Goal: Task Accomplishment & Management: Complete application form

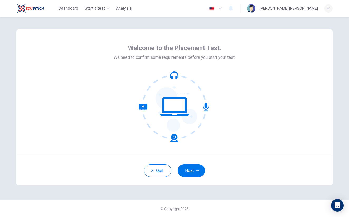
scroll to position [3, 0]
click at [191, 173] on button "Next" at bounding box center [191, 170] width 27 height 13
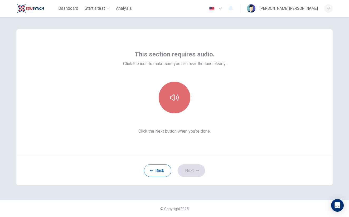
click at [169, 101] on button "button" at bounding box center [175, 98] width 32 height 32
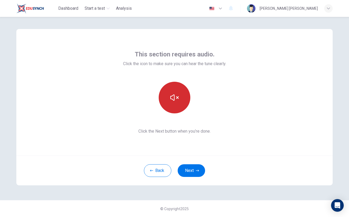
click at [170, 98] on icon "button" at bounding box center [174, 97] width 8 height 8
click at [172, 102] on button "button" at bounding box center [175, 98] width 32 height 32
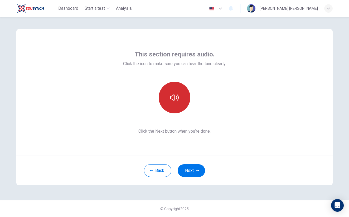
click at [172, 102] on button "button" at bounding box center [175, 98] width 32 height 32
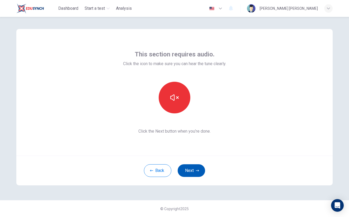
click at [191, 169] on button "Next" at bounding box center [191, 170] width 27 height 13
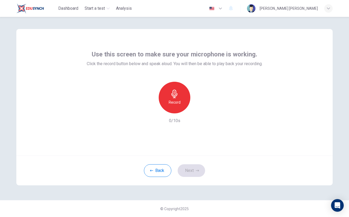
click at [163, 109] on div "Record" at bounding box center [175, 98] width 32 height 32
click at [169, 103] on div "Stop" at bounding box center [175, 98] width 32 height 32
click at [198, 106] on icon "button" at bounding box center [198, 108] width 5 height 5
click at [148, 107] on icon "button" at bounding box center [150, 109] width 5 height 5
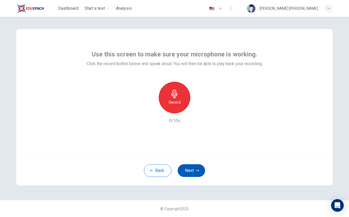
click at [186, 167] on button "Next" at bounding box center [191, 170] width 27 height 13
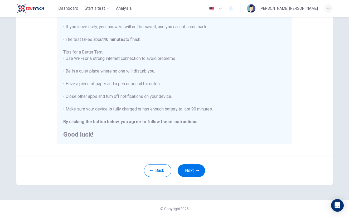
scroll to position [0, 0]
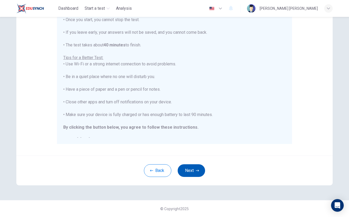
click at [195, 168] on button "Next" at bounding box center [191, 170] width 27 height 13
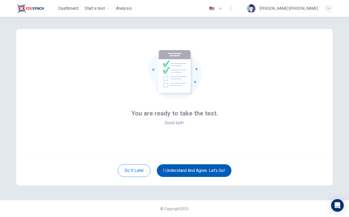
scroll to position [3, 0]
click at [209, 168] on button "I understand and agree. Let’s go!" at bounding box center [194, 170] width 75 height 13
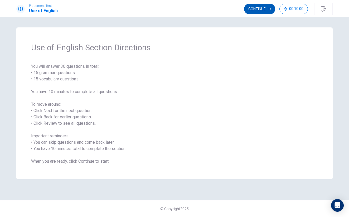
click at [253, 7] on button "Continue" at bounding box center [259, 9] width 31 height 11
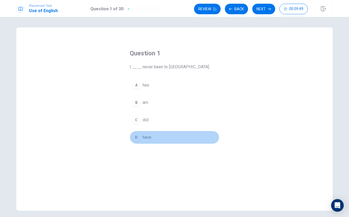
click at [136, 136] on div "D" at bounding box center [136, 137] width 8 height 8
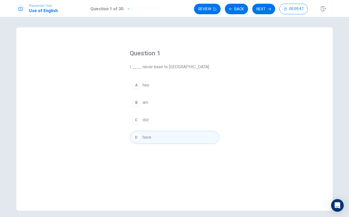
click at [141, 141] on button "D have" at bounding box center [175, 137] width 90 height 13
click at [263, 10] on button "Next" at bounding box center [263, 9] width 23 height 11
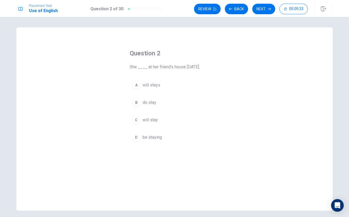
click at [134, 118] on div "C" at bounding box center [136, 120] width 8 height 8
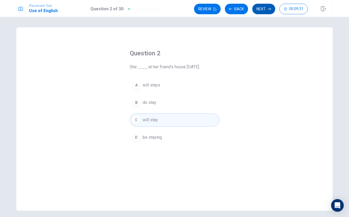
click at [260, 10] on button "Next" at bounding box center [263, 9] width 23 height 11
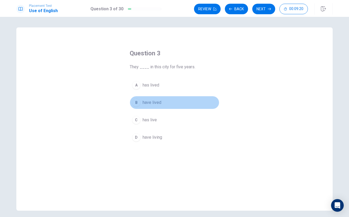
click at [136, 103] on div "B" at bounding box center [136, 102] width 8 height 8
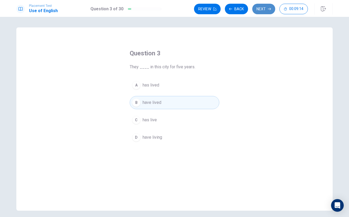
click at [264, 10] on button "Next" at bounding box center [263, 9] width 23 height 11
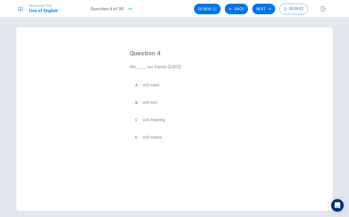
click at [134, 85] on div "A" at bounding box center [136, 85] width 8 height 8
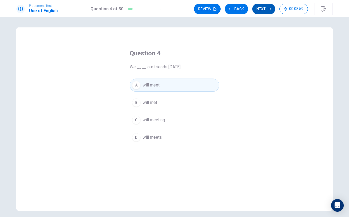
click at [263, 9] on button "Next" at bounding box center [263, 9] width 23 height 11
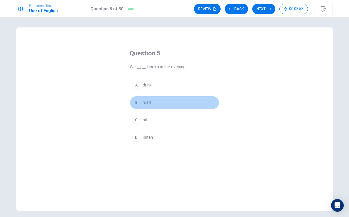
click at [138, 105] on div "B" at bounding box center [136, 102] width 8 height 8
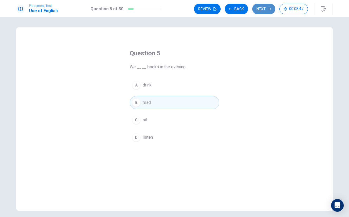
click at [261, 10] on button "Next" at bounding box center [263, 9] width 23 height 11
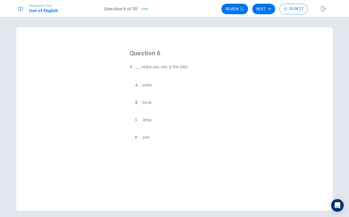
click at [137, 121] on div "C" at bounding box center [136, 120] width 8 height 8
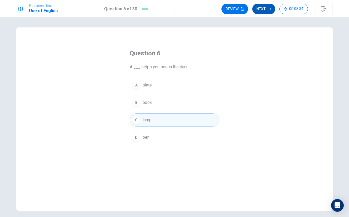
click at [260, 10] on button "Next" at bounding box center [263, 9] width 23 height 11
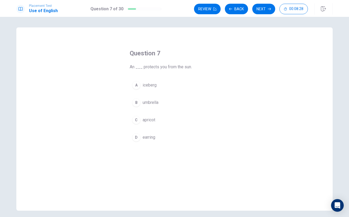
click at [136, 100] on div "B" at bounding box center [136, 102] width 8 height 8
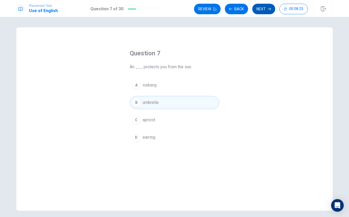
click at [259, 11] on button "Next" at bounding box center [263, 9] width 23 height 11
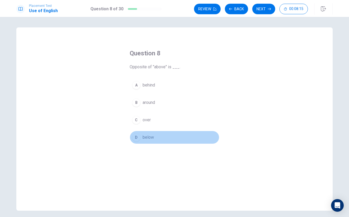
click at [135, 139] on div "D" at bounding box center [136, 137] width 8 height 8
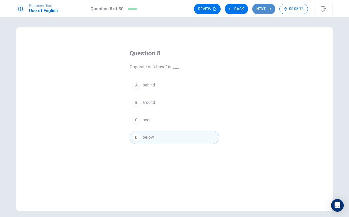
click at [260, 9] on button "Next" at bounding box center [263, 9] width 23 height 11
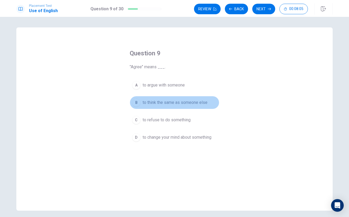
click at [135, 104] on div "B" at bounding box center [136, 102] width 8 height 8
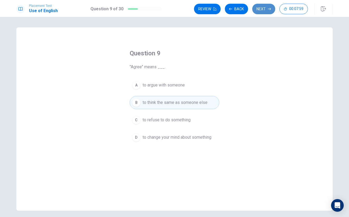
click at [261, 8] on button "Next" at bounding box center [263, 9] width 23 height 11
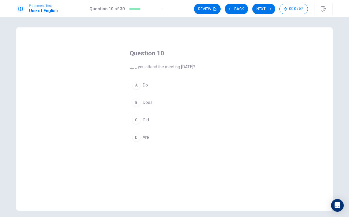
click at [134, 118] on div "C" at bounding box center [136, 120] width 8 height 8
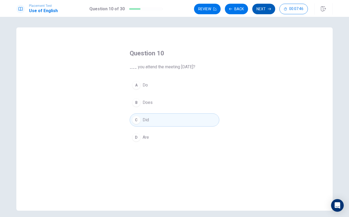
click at [267, 8] on button "Next" at bounding box center [263, 9] width 23 height 11
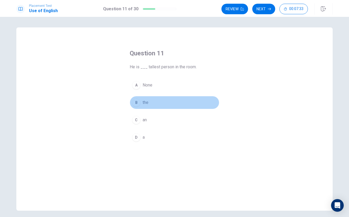
click at [134, 99] on div "B" at bounding box center [136, 102] width 8 height 8
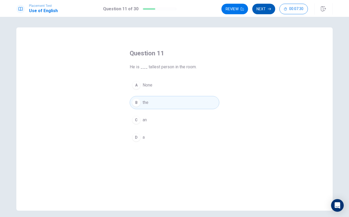
click at [266, 10] on button "Next" at bounding box center [263, 9] width 23 height 11
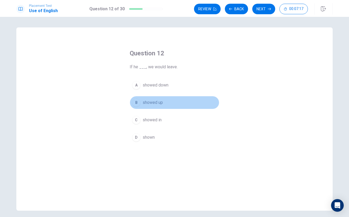
click at [133, 101] on div "B" at bounding box center [136, 102] width 8 height 8
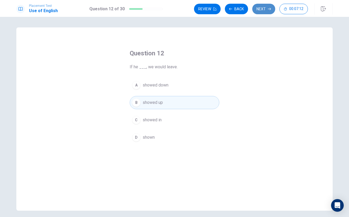
click at [265, 8] on button "Next" at bounding box center [263, 9] width 23 height 11
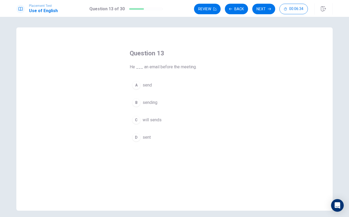
click at [133, 138] on div "D" at bounding box center [136, 137] width 8 height 8
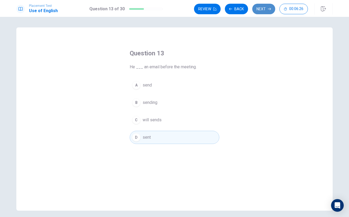
click at [260, 5] on button "Next" at bounding box center [263, 9] width 23 height 11
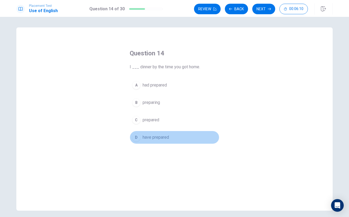
click at [135, 138] on div "D" at bounding box center [136, 137] width 8 height 8
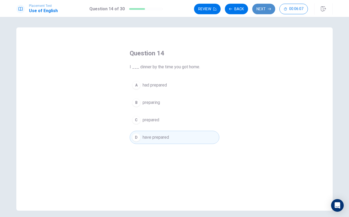
click at [260, 10] on button "Next" at bounding box center [263, 9] width 23 height 11
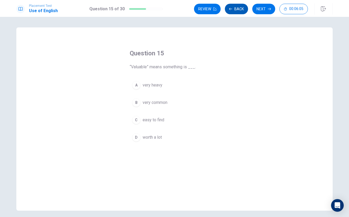
click at [233, 8] on button "Back" at bounding box center [236, 9] width 23 height 11
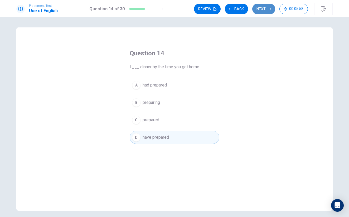
click at [257, 4] on button "Next" at bounding box center [263, 9] width 23 height 11
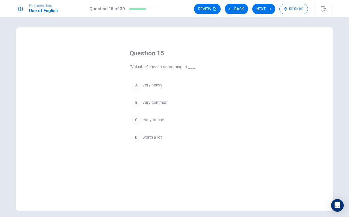
click at [139, 139] on div "D" at bounding box center [136, 137] width 8 height 8
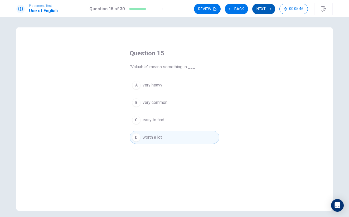
click at [268, 11] on button "Next" at bounding box center [263, 9] width 23 height 11
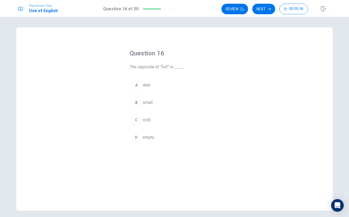
click at [134, 139] on div "D" at bounding box center [136, 137] width 8 height 8
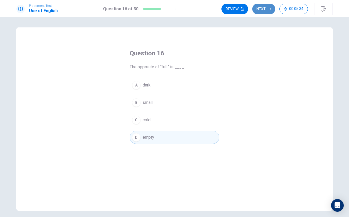
click at [262, 11] on button "Next" at bounding box center [263, 9] width 23 height 11
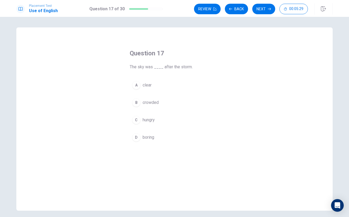
click at [134, 82] on div "A" at bounding box center [136, 85] width 8 height 8
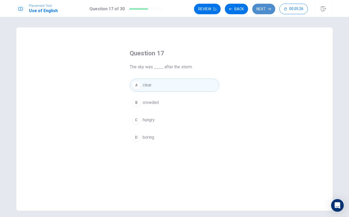
click at [269, 11] on button "Next" at bounding box center [263, 9] width 23 height 11
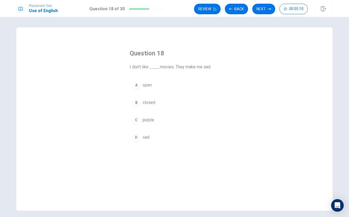
click at [135, 136] on div "D" at bounding box center [136, 137] width 8 height 8
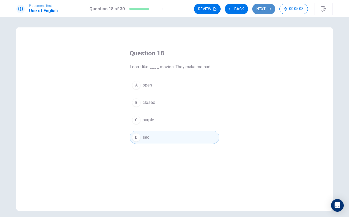
click at [263, 9] on button "Next" at bounding box center [263, 9] width 23 height 11
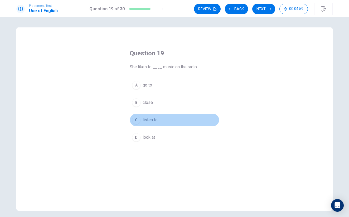
click at [134, 120] on div "C" at bounding box center [136, 120] width 8 height 8
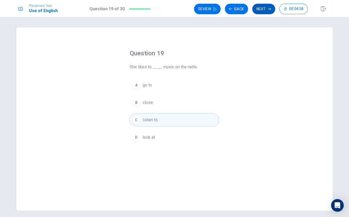
click at [264, 11] on button "Next" at bounding box center [263, 9] width 23 height 11
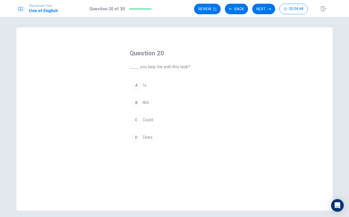
click at [136, 119] on div "C" at bounding box center [136, 120] width 8 height 8
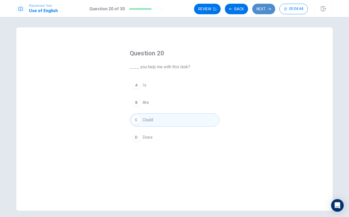
click at [263, 11] on button "Next" at bounding box center [263, 9] width 23 height 11
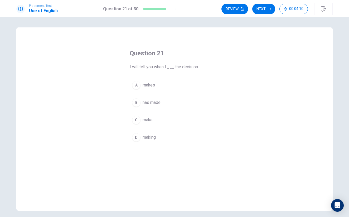
click at [134, 118] on div "C" at bounding box center [136, 120] width 8 height 8
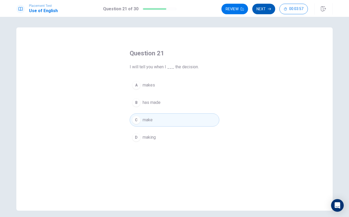
click at [265, 10] on button "Next" at bounding box center [263, 9] width 23 height 11
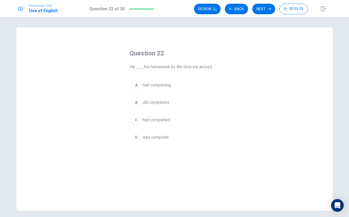
click at [134, 119] on div "C" at bounding box center [136, 120] width 8 height 8
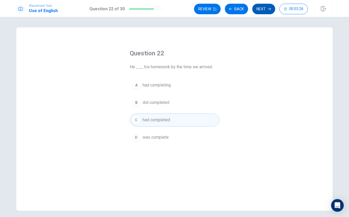
click at [260, 10] on button "Next" at bounding box center [263, 9] width 23 height 11
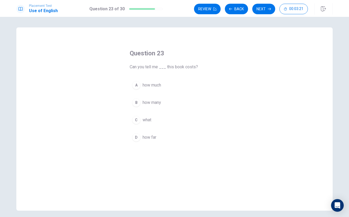
click at [134, 84] on div "A" at bounding box center [136, 85] width 8 height 8
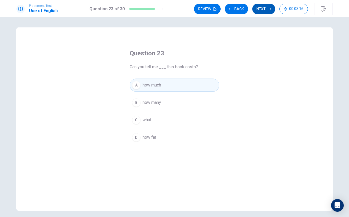
click at [263, 10] on button "Next" at bounding box center [263, 9] width 23 height 11
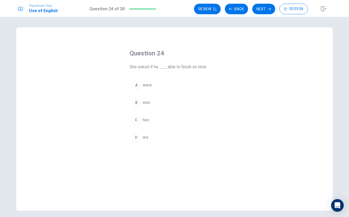
click at [136, 101] on div "B" at bounding box center [136, 102] width 8 height 8
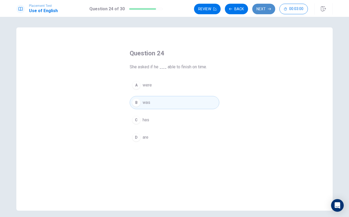
click at [259, 10] on button "Next" at bounding box center [263, 9] width 23 height 11
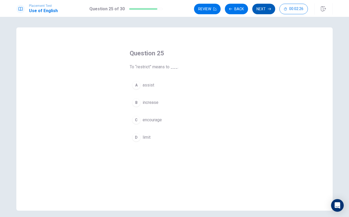
click at [264, 8] on button "Next" at bounding box center [263, 9] width 23 height 11
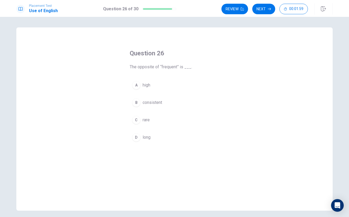
click at [133, 101] on div "B" at bounding box center [136, 102] width 8 height 8
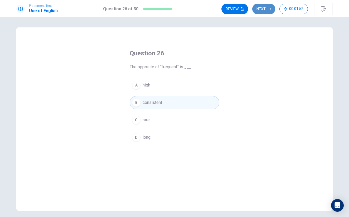
click at [262, 11] on button "Next" at bounding box center [263, 9] width 23 height 11
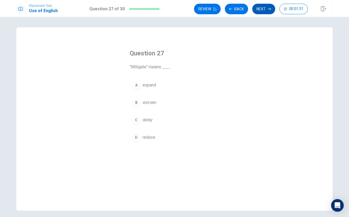
click at [260, 7] on button "Next" at bounding box center [263, 9] width 23 height 11
click at [150, 139] on span "change" at bounding box center [149, 137] width 13 height 6
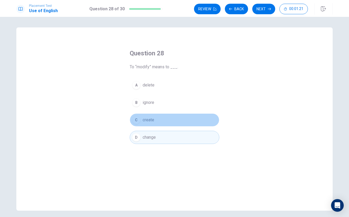
click at [174, 125] on button "C create" at bounding box center [175, 119] width 90 height 13
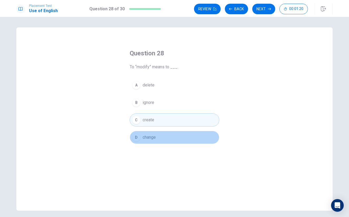
click at [184, 137] on button "D change" at bounding box center [175, 137] width 90 height 13
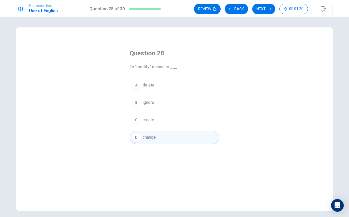
click at [184, 128] on div "A delete B ignore C create D change" at bounding box center [175, 111] width 90 height 65
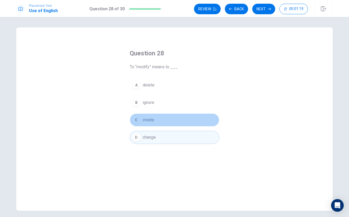
click at [184, 126] on button "C create" at bounding box center [175, 119] width 90 height 13
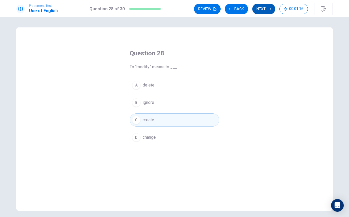
click at [256, 9] on button "Next" at bounding box center [263, 9] width 23 height 11
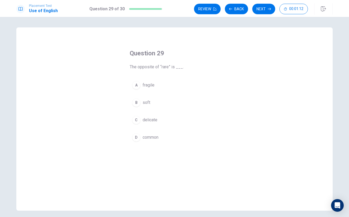
click at [139, 140] on div "D" at bounding box center [136, 137] width 8 height 8
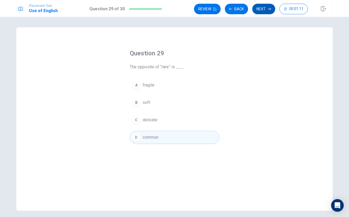
click at [257, 8] on button "Next" at bounding box center [263, 9] width 23 height 11
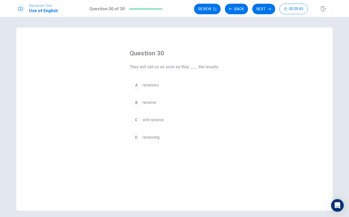
click at [134, 100] on div "B" at bounding box center [136, 102] width 8 height 8
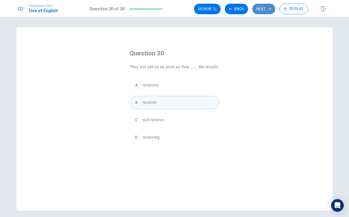
click at [258, 11] on button "Next" at bounding box center [263, 9] width 23 height 11
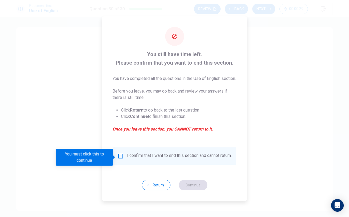
click at [120, 157] on input "You must click this to continue" at bounding box center [121, 156] width 6 height 6
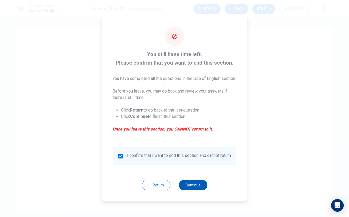
click at [194, 188] on button "Continue" at bounding box center [193, 185] width 28 height 11
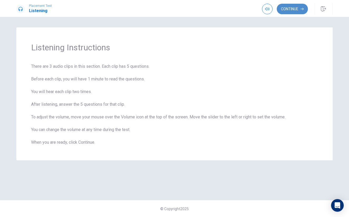
click at [290, 9] on button "Continue" at bounding box center [292, 9] width 31 height 11
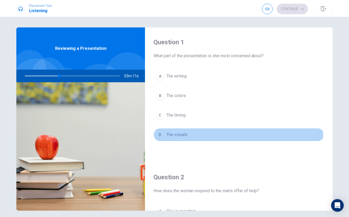
click at [160, 135] on div "D" at bounding box center [160, 134] width 8 height 8
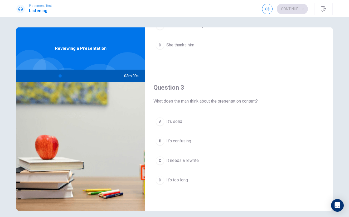
scroll to position [225, 0]
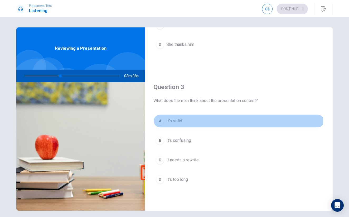
click at [161, 117] on div "A" at bounding box center [160, 121] width 8 height 8
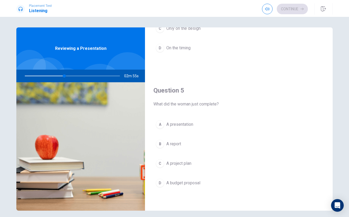
scroll to position [491, 0]
click at [154, 125] on button "A A presentation" at bounding box center [238, 124] width 171 height 13
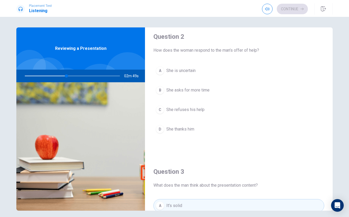
scroll to position [140, 0]
click at [156, 91] on div "B" at bounding box center [160, 90] width 8 height 8
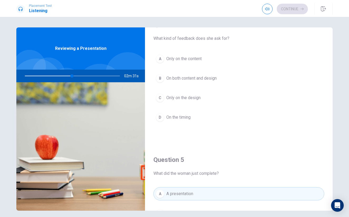
scroll to position [403, 0]
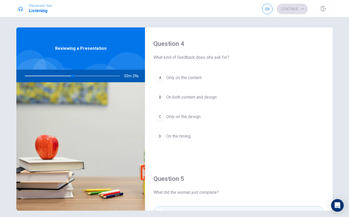
drag, startPoint x: 71, startPoint y: 76, endPoint x: 60, endPoint y: 76, distance: 11.1
click at [61, 76] on div at bounding box center [71, 76] width 106 height 13
click at [60, 76] on div at bounding box center [71, 76] width 106 height 13
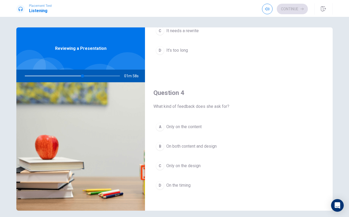
scroll to position [355, 0]
click at [159, 144] on div "B" at bounding box center [160, 146] width 8 height 8
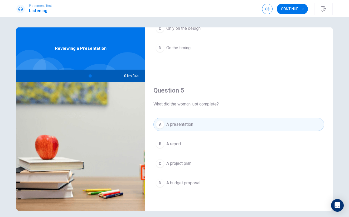
scroll to position [491, 0]
click at [284, 10] on button "Continue" at bounding box center [292, 9] width 31 height 11
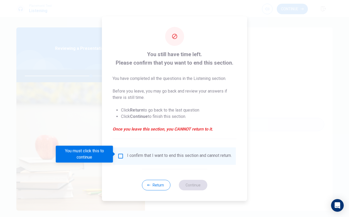
click at [151, 183] on button "Return" at bounding box center [156, 185] width 28 height 11
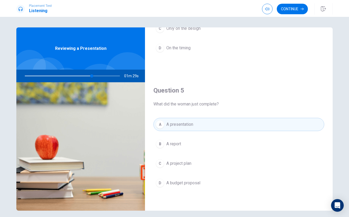
drag, startPoint x: 91, startPoint y: 75, endPoint x: 110, endPoint y: 75, distance: 18.7
click at [110, 75] on div at bounding box center [71, 76] width 106 height 13
click at [289, 10] on button "Continue" at bounding box center [292, 9] width 31 height 11
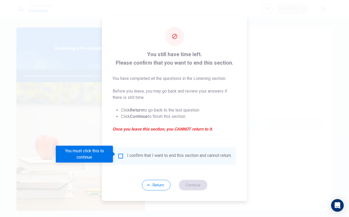
click at [121, 155] on input "You must click this to continue" at bounding box center [121, 156] width 6 height 6
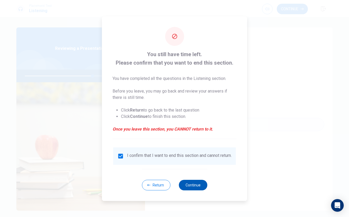
click at [197, 186] on button "Continue" at bounding box center [193, 185] width 28 height 11
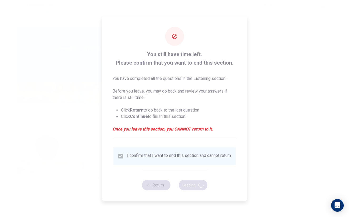
type input "73"
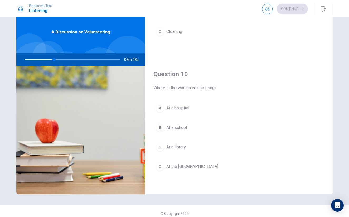
click at [156, 167] on div "D" at bounding box center [160, 166] width 8 height 8
click at [164, 107] on button "A Helping kids with homework and activities" at bounding box center [238, 106] width 171 height 13
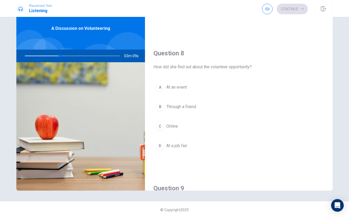
scroll to position [239, 0]
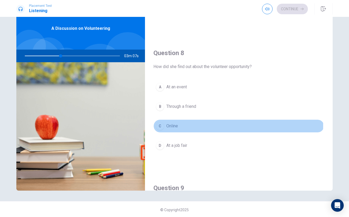
click at [159, 125] on div "C" at bounding box center [160, 126] width 8 height 8
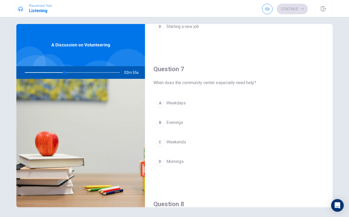
scroll to position [100, 0]
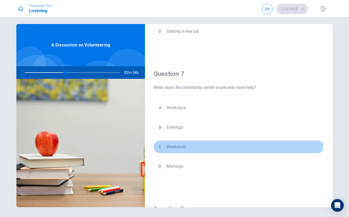
click at [157, 148] on div "C" at bounding box center [160, 147] width 8 height 8
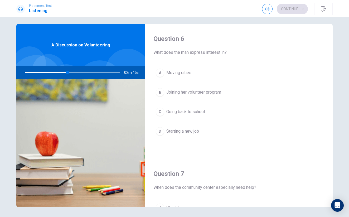
scroll to position [0, 0]
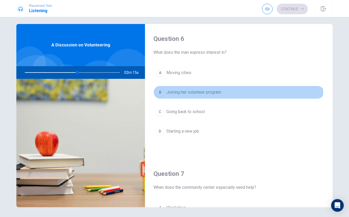
click at [159, 91] on div "B" at bounding box center [160, 92] width 8 height 8
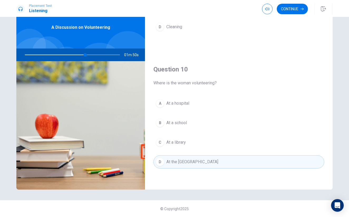
scroll to position [21, 0]
click at [286, 10] on button "Continue" at bounding box center [292, 9] width 31 height 11
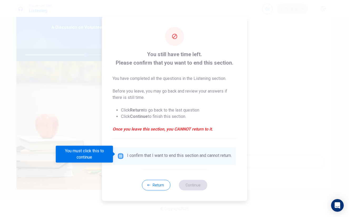
click at [122, 156] on input "You must click this to continue" at bounding box center [121, 156] width 6 height 6
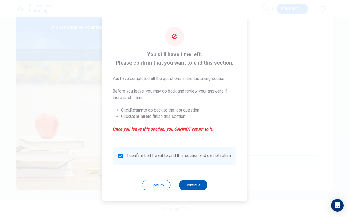
click at [203, 187] on button "Continue" at bounding box center [193, 185] width 28 height 11
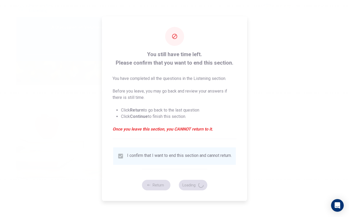
type input "65"
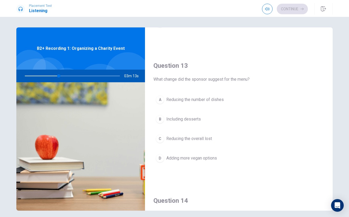
scroll to position [247, 0]
click at [158, 157] on div "D" at bounding box center [160, 158] width 8 height 8
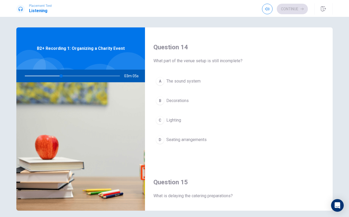
scroll to position [392, 0]
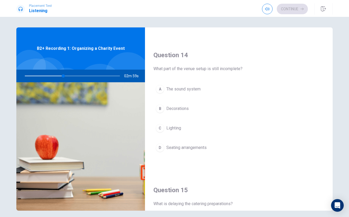
click at [158, 88] on div "A" at bounding box center [160, 89] width 8 height 8
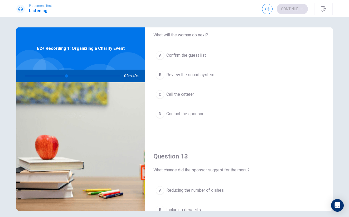
scroll to position [155, 0]
click at [160, 95] on div "C" at bounding box center [160, 95] width 8 height 8
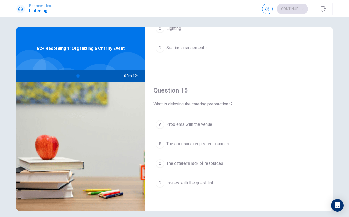
scroll to position [491, 0]
click at [158, 145] on div "B" at bounding box center [160, 144] width 8 height 8
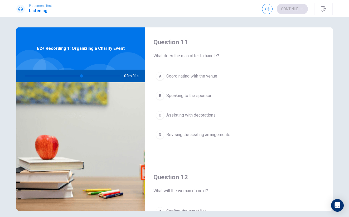
scroll to position [0, 0]
click at [160, 75] on div "A" at bounding box center [160, 76] width 8 height 8
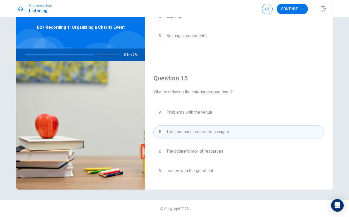
scroll to position [474, 0]
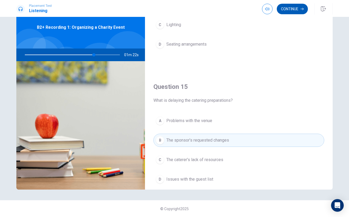
click at [290, 8] on button "Continue" at bounding box center [292, 9] width 31 height 11
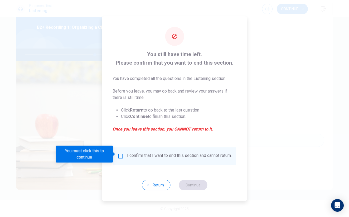
click at [122, 153] on input "You must click this to continue" at bounding box center [121, 156] width 6 height 6
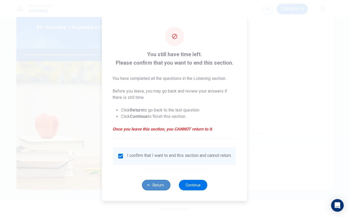
click at [154, 188] on button "Return" at bounding box center [156, 185] width 28 height 11
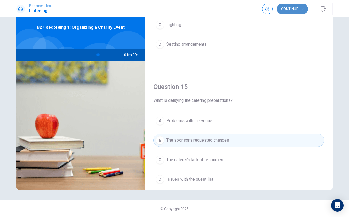
click at [287, 11] on button "Continue" at bounding box center [292, 9] width 31 height 11
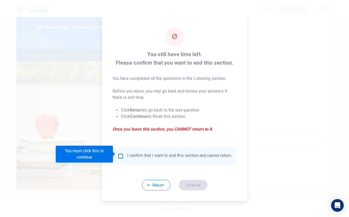
click at [118, 154] on input "You must click this to continue" at bounding box center [121, 156] width 6 height 6
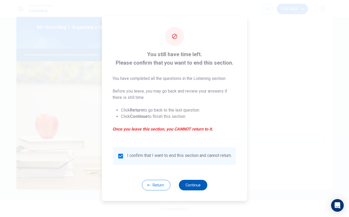
click at [192, 182] on button "Continue" at bounding box center [193, 185] width 28 height 11
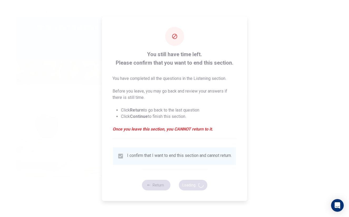
type input "79"
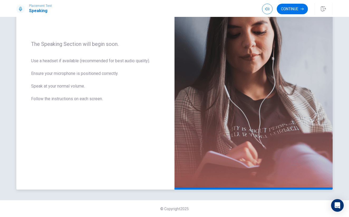
scroll to position [68, 0]
click at [287, 7] on button "Continue" at bounding box center [292, 9] width 31 height 11
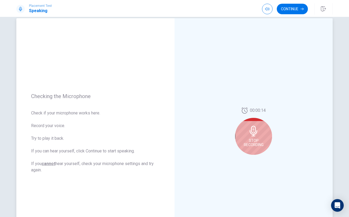
scroll to position [9, 0]
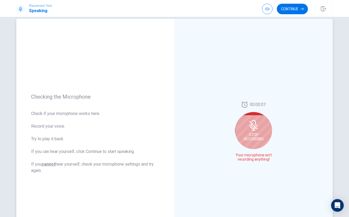
click at [247, 125] on div "Stop Recording" at bounding box center [253, 130] width 37 height 37
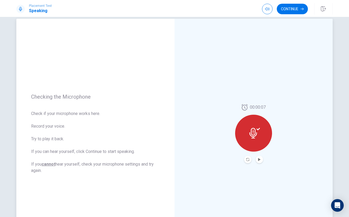
click at [256, 159] on button "Play Audio" at bounding box center [259, 159] width 7 height 7
click at [258, 159] on icon "Pause Audio" at bounding box center [259, 159] width 3 height 3
click at [249, 136] on icon at bounding box center [254, 133] width 11 height 11
click at [253, 134] on icon at bounding box center [253, 133] width 8 height 11
click at [246, 159] on icon "Record Again" at bounding box center [247, 159] width 3 height 3
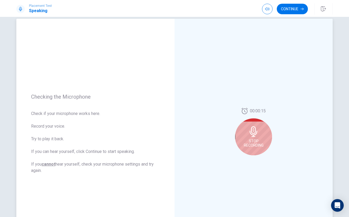
click at [246, 144] on span "Stop Recording" at bounding box center [254, 143] width 20 height 8
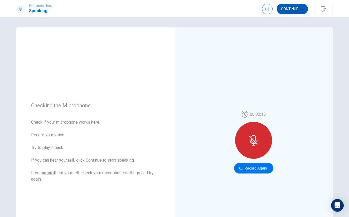
scroll to position [0, 0]
click at [295, 6] on button "Continue" at bounding box center [292, 9] width 31 height 11
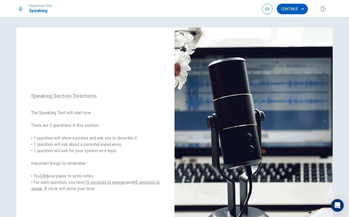
click at [281, 11] on button "Continue" at bounding box center [292, 9] width 31 height 11
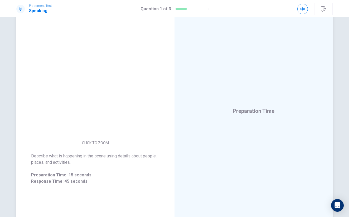
scroll to position [31, 0]
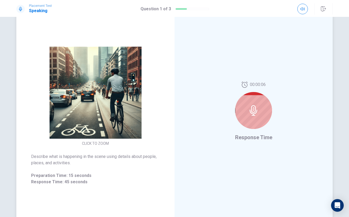
click at [245, 117] on div at bounding box center [253, 110] width 37 height 37
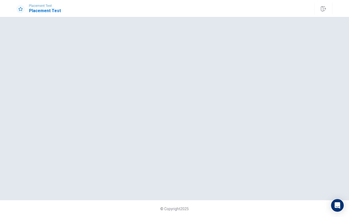
scroll to position [0, 0]
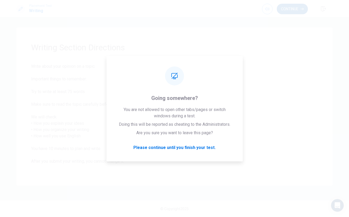
click at [289, 6] on button "Continue" at bounding box center [292, 9] width 31 height 11
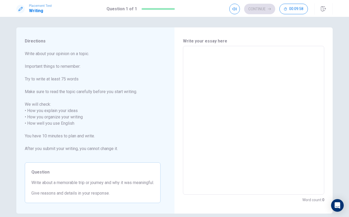
click at [203, 58] on textarea at bounding box center [254, 120] width 134 height 140
type textarea "L"
type textarea "x"
type textarea "La"
type textarea "x"
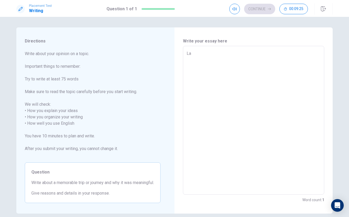
type textarea "Las"
type textarea "x"
type textarea "Last"
type textarea "x"
type textarea "Last"
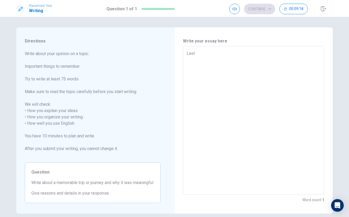
type textarea "x"
type textarea "Last s"
type textarea "x"
type textarea "Last su"
type textarea "x"
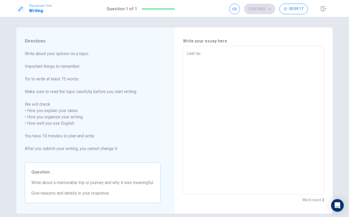
type textarea "Last sum"
type textarea "x"
type textarea "Last summ"
type textarea "x"
type textarea "Last summe"
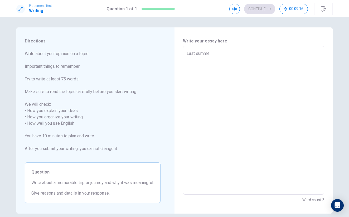
type textarea "x"
type textarea "Last summer"
type textarea "x"
type textarea "Last summer"
type textarea "x"
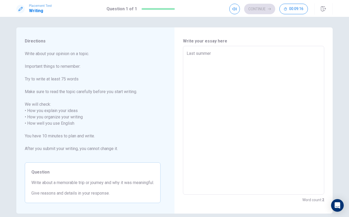
type textarea "Last summer h"
type textarea "x"
type textarea "Last summer ho"
type textarea "x"
type textarea "Last summer hol"
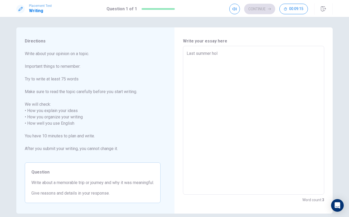
type textarea "x"
type textarea "Last summer [DATE]"
type textarea "x"
type textarea "Last summer holid"
type textarea "x"
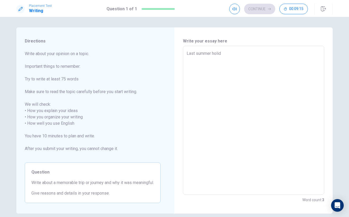
type textarea "Last summer holida"
type textarea "x"
type textarea "Last summer holiday"
type textarea "x"
type textarea "Last summer holiday,"
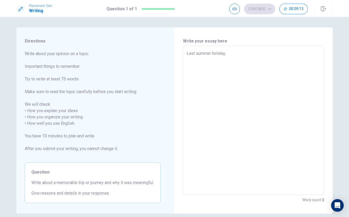
type textarea "x"
type textarea "Last summer holiday,"
type textarea "x"
type textarea "Last summer holiday, i"
type textarea "x"
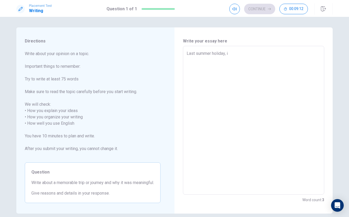
type textarea "Last summer holiday, i"
type textarea "x"
type textarea "Last summer holiday, i w"
type textarea "x"
type textarea "Last summer holiday, i we"
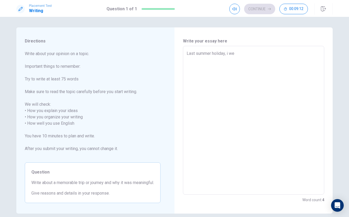
type textarea "x"
type textarea "Last summer holiday, i wen"
type textarea "x"
type textarea "Last summer holiday, i went"
type textarea "x"
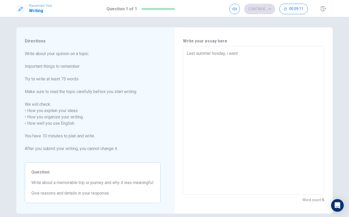
type textarea "Last summer holiday, i went"
type textarea "x"
type textarea "Last summer holiday, i went t"
type textarea "x"
type textarea "Last summer holiday, i went to"
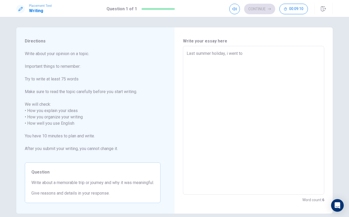
type textarea "x"
type textarea "Last summer holiday, i went to"
type textarea "x"
type textarea "Last summer holiday, i went to s"
type textarea "x"
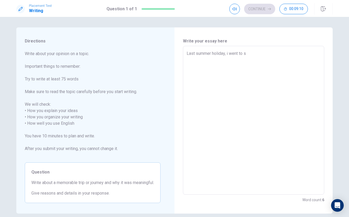
type textarea "Last summer holiday, i went to sa"
type textarea "x"
type textarea "Last summer holiday, i went to [GEOGRAPHIC_DATA]"
type textarea "x"
type textarea "Last summer holiday, i went to sa"
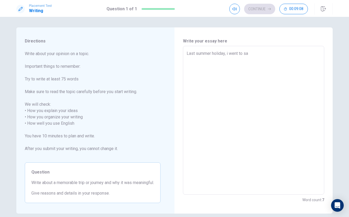
type textarea "x"
type textarea "Last summer holiday, i went to sau"
type textarea "x"
type textarea "Last summer holiday, i went to [GEOGRAPHIC_DATA]"
type textarea "x"
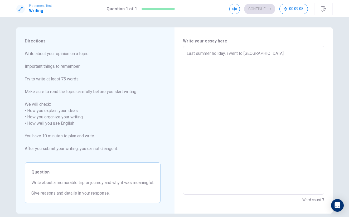
type textarea "Last summer holiday, i went to [GEOGRAPHIC_DATA]"
type textarea "x"
type textarea "Last summer holiday, i went to [GEOGRAPHIC_DATA]"
type textarea "x"
type textarea "Last summer holiday, i went to [GEOGRAPHIC_DATA] a"
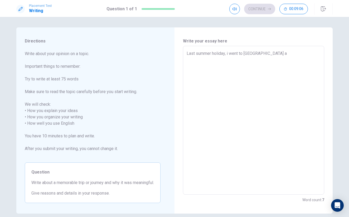
type textarea "x"
type textarea "Last summer holiday, i went to [GEOGRAPHIC_DATA]"
type textarea "x"
type textarea "Last summer holiday, i went to [GEOGRAPHIC_DATA]"
type textarea "x"
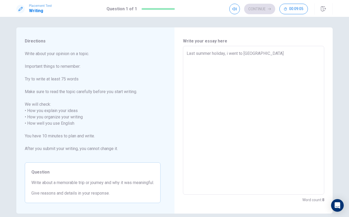
type textarea "Last summer holiday, i went to [GEOGRAPHIC_DATA]"
type textarea "x"
type textarea "Last summer holiday, i went to [GEOGRAPHIC_DATA]"
type textarea "x"
type textarea "Last summer holiday, i went to [GEOGRAPHIC_DATA]"
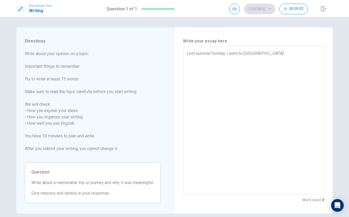
type textarea "x"
type textarea "Last summer holiday, i went to [GEOGRAPHIC_DATA]."
click at [226, 55] on textarea "Last summer holiday, i went to [GEOGRAPHIC_DATA]." at bounding box center [254, 120] width 134 height 140
click at [274, 55] on textarea "Last summer holiday, i went to [GEOGRAPHIC_DATA]." at bounding box center [254, 120] width 134 height 140
type textarea "x"
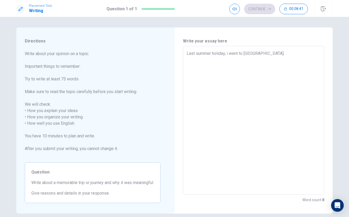
type textarea "Last summer holiday, i went to [GEOGRAPHIC_DATA]"
type textarea "x"
type textarea "Last summer holiday, i went to [GEOGRAPHIC_DATA]."
type textarea "x"
type textarea "Last summer holiday, i went to [GEOGRAPHIC_DATA]."
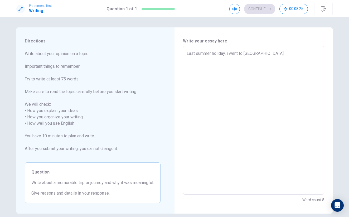
type textarea "x"
type textarea "Last summer holiday, i went to [GEOGRAPHIC_DATA]. a"
type textarea "x"
type textarea "Last summer holiday, i went to [GEOGRAPHIC_DATA]. an"
type textarea "x"
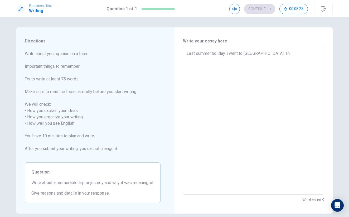
type textarea "Last summer holiday, i went to [GEOGRAPHIC_DATA] and"
type textarea "x"
type textarea "Last summer holiday, i went to [GEOGRAPHIC_DATA] and"
type textarea "x"
type textarea "Last summer holiday, i went to [GEOGRAPHIC_DATA] and i"
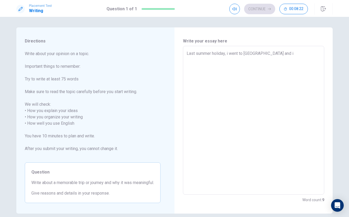
type textarea "x"
type textarea "Last summer holiday, i went to [GEOGRAPHIC_DATA] and it"
type textarea "x"
type textarea "Last summer holiday, i went to [GEOGRAPHIC_DATA] and i"
type textarea "x"
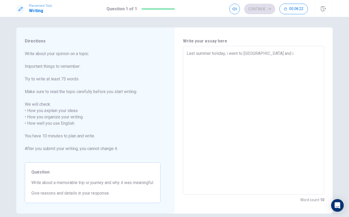
type textarea "Last summer holiday, i went to [GEOGRAPHIC_DATA] and"
type textarea "x"
type textarea "Last summer holiday, i went to [GEOGRAPHIC_DATA] and"
type textarea "x"
type textarea "Last summer holiday, i went to [GEOGRAPHIC_DATA]. an"
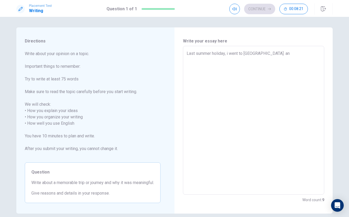
type textarea "x"
type textarea "Last summer holiday, i went to [GEOGRAPHIC_DATA]. a"
type textarea "x"
type textarea "Last summer holiday, i went to [GEOGRAPHIC_DATA]."
type textarea "x"
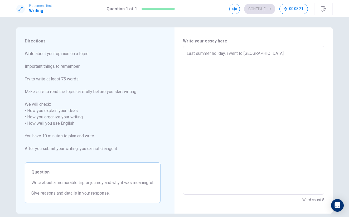
type textarea "Last summer holiday, i went to [GEOGRAPHIC_DATA]. A"
type textarea "x"
type textarea "Last summer holiday, i went to [GEOGRAPHIC_DATA]. An"
type textarea "x"
type textarea "Last summer holiday, i went to [GEOGRAPHIC_DATA]. And"
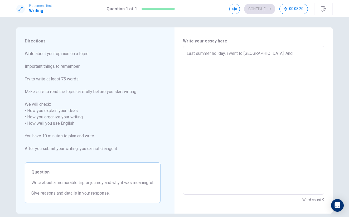
type textarea "x"
type textarea "Last summer holiday, i went to [GEOGRAPHIC_DATA]. And"
type textarea "x"
type textarea "Last summer holiday, i went to [GEOGRAPHIC_DATA]. And i"
type textarea "x"
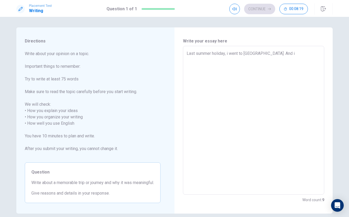
type textarea "Last summer holiday, i went to [GEOGRAPHIC_DATA]. And it"
type textarea "x"
type textarea "Last summer holiday, i went to [GEOGRAPHIC_DATA]. And it"
type textarea "x"
type textarea "Last summer holiday, i went to [GEOGRAPHIC_DATA]. And it w"
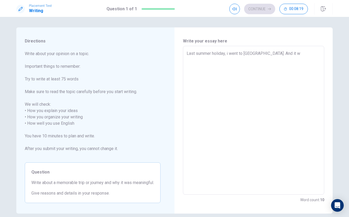
type textarea "x"
type textarea "Last summer holiday, i went to [GEOGRAPHIC_DATA]. And it wa"
type textarea "x"
type textarea "Last summer holiday, i went to [GEOGRAPHIC_DATA]. And it was"
type textarea "x"
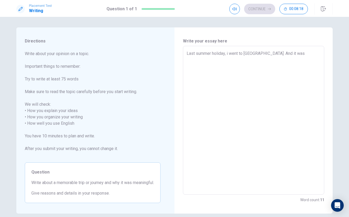
type textarea "Last summer holiday, i went to [GEOGRAPHIC_DATA]. And it [PERSON_NAME]"
type textarea "x"
type textarea "Last summer holiday, i went to [GEOGRAPHIC_DATA]. And it was"
type textarea "x"
type textarea "Last summer holiday, i went to [GEOGRAPHIC_DATA]. And it was"
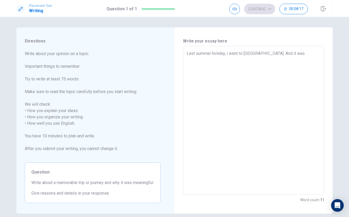
type textarea "x"
type textarea "Last summer holiday, i went to [GEOGRAPHIC_DATA]. And it was s"
type textarea "x"
type textarea "Last summer holiday, i went to [GEOGRAPHIC_DATA]. And it was so"
type textarea "x"
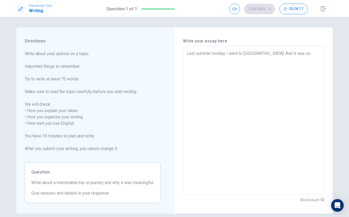
type textarea "Last summer holiday, i went to [GEOGRAPHIC_DATA]. And it was so"
type textarea "x"
type textarea "Last summer holiday, i went to [GEOGRAPHIC_DATA]. And it was so a"
type textarea "x"
type textarea "Last summer holiday, i went to [GEOGRAPHIC_DATA]. And it was so am"
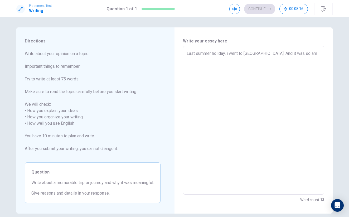
type textarea "x"
type textarea "Last summer holiday, i went to [GEOGRAPHIC_DATA]. And it was so ama"
type textarea "x"
type textarea "Last summer holiday, i went to [GEOGRAPHIC_DATA]. And it was so amaz"
type textarea "x"
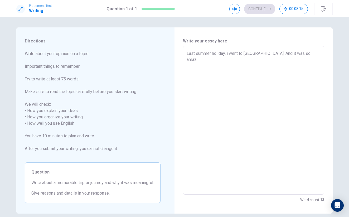
type textarea "Last summer holiday, i went to [GEOGRAPHIC_DATA]. And it was so amazi"
type textarea "x"
type textarea "Last summer holiday, i went to [GEOGRAPHIC_DATA]. And it was so amazin"
type textarea "x"
type textarea "Last summer holiday, i went to [GEOGRAPHIC_DATA]. And it was so amazing"
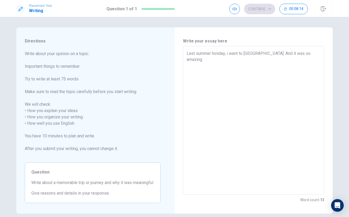
type textarea "x"
type textarea "Last summer holiday, i went to [GEOGRAPHIC_DATA]. And it was so amazing."
type textarea "x"
type textarea "Last summer holiday, i went to [GEOGRAPHIC_DATA]. And it was so amazing."
type textarea "x"
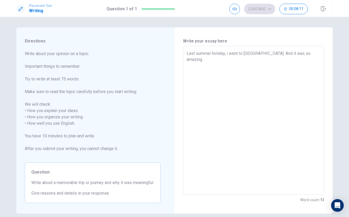
type textarea "Last summer holiday, i went to [GEOGRAPHIC_DATA]. And it was so amazing. i"
type textarea "x"
type textarea "Last summer holiday, i went to [GEOGRAPHIC_DATA]. And it was so amazing. i"
type textarea "x"
type textarea "Last summer holiday, i went to [GEOGRAPHIC_DATA]. And it was so amazing. i"
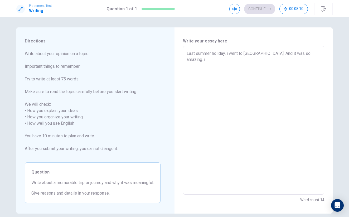
type textarea "x"
type textarea "Last summer holiday, i went to [GEOGRAPHIC_DATA]. And it was so amazing."
type textarea "x"
type textarea "Last summer holiday, i went to [GEOGRAPHIC_DATA]. And it was so amazing. I"
type textarea "x"
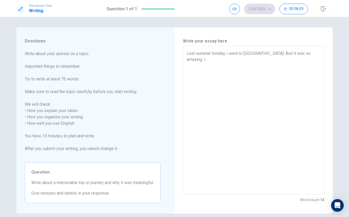
type textarea "Last summer holiday, i went to [GEOGRAPHIC_DATA]. And it was so amazing. I"
type textarea "x"
type textarea "Last summer holiday, i went to [GEOGRAPHIC_DATA]. And it was so amazing. I e"
type textarea "x"
type textarea "Last summer holiday, i went to [GEOGRAPHIC_DATA]. And it was so amazing. I en"
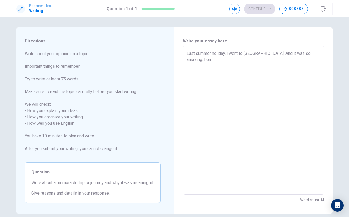
type textarea "x"
type textarea "Last summer holiday, i went to [GEOGRAPHIC_DATA]. And it was so amazing. I enk"
type textarea "x"
type textarea "Last summer holiday, i went to [GEOGRAPHIC_DATA]. And it was so amazing. I en"
type textarea "x"
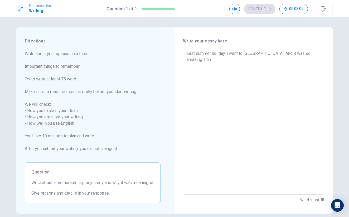
type textarea "Last summer holiday, i went to [GEOGRAPHIC_DATA]. And it was so amazing. I enj"
type textarea "x"
type textarea "Last summer holiday, i went to [GEOGRAPHIC_DATA]. And it was so amazing. I enjo"
type textarea "x"
type textarea "Last summer holiday, i went to [GEOGRAPHIC_DATA]. And it was so amazing. I enjoy"
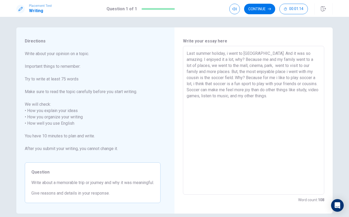
click at [263, 107] on textarea "Last summer holiday, i went to [GEOGRAPHIC_DATA]. And it was so amazing. I enjo…" at bounding box center [254, 120] width 134 height 140
click at [261, 8] on button "Continue" at bounding box center [259, 9] width 31 height 11
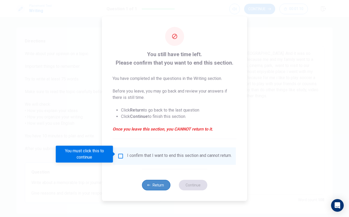
click at [152, 186] on button "Return" at bounding box center [156, 185] width 28 height 11
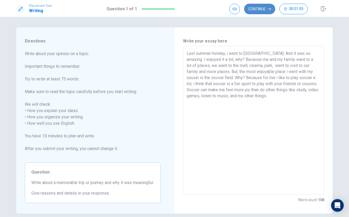
click at [255, 9] on button "Continue" at bounding box center [259, 9] width 31 height 11
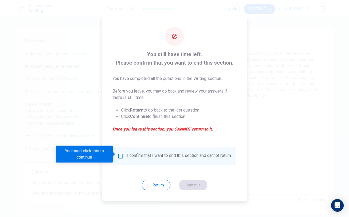
click at [121, 155] on input "You must click this to continue" at bounding box center [121, 156] width 6 height 6
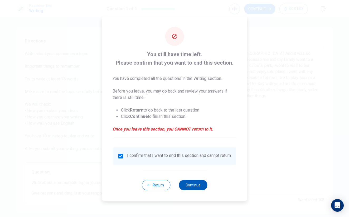
click at [185, 185] on button "Continue" at bounding box center [193, 185] width 28 height 11
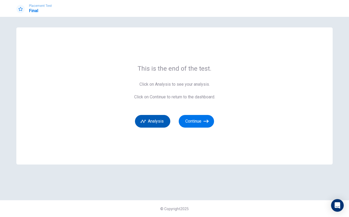
click at [157, 124] on button "Analysis" at bounding box center [152, 121] width 35 height 13
